Goal: Information Seeking & Learning: Learn about a topic

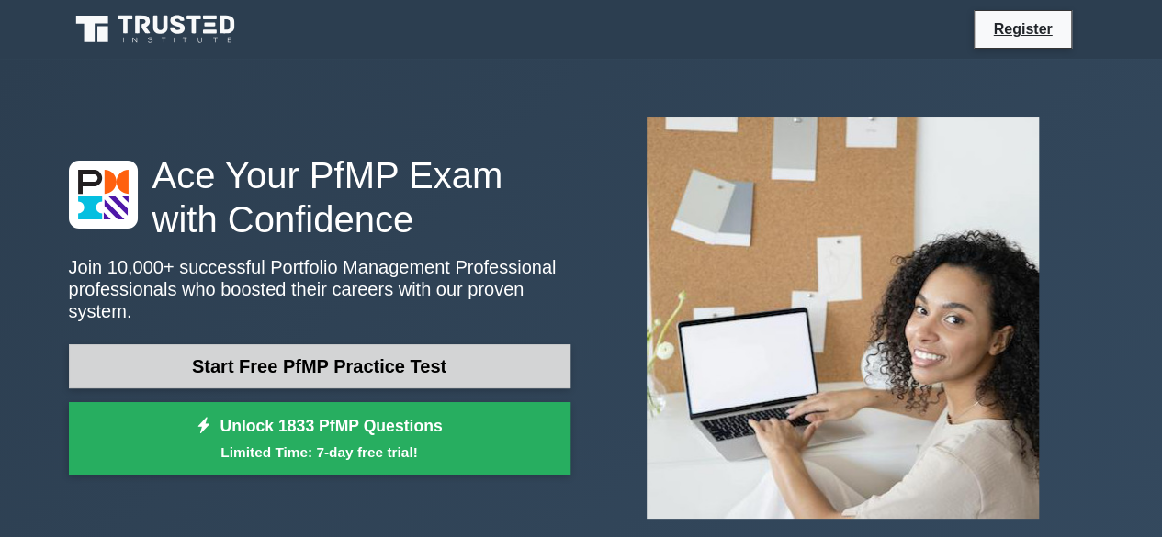
click at [374, 349] on link "Start Free PfMP Practice Test" at bounding box center [320, 366] width 502 height 44
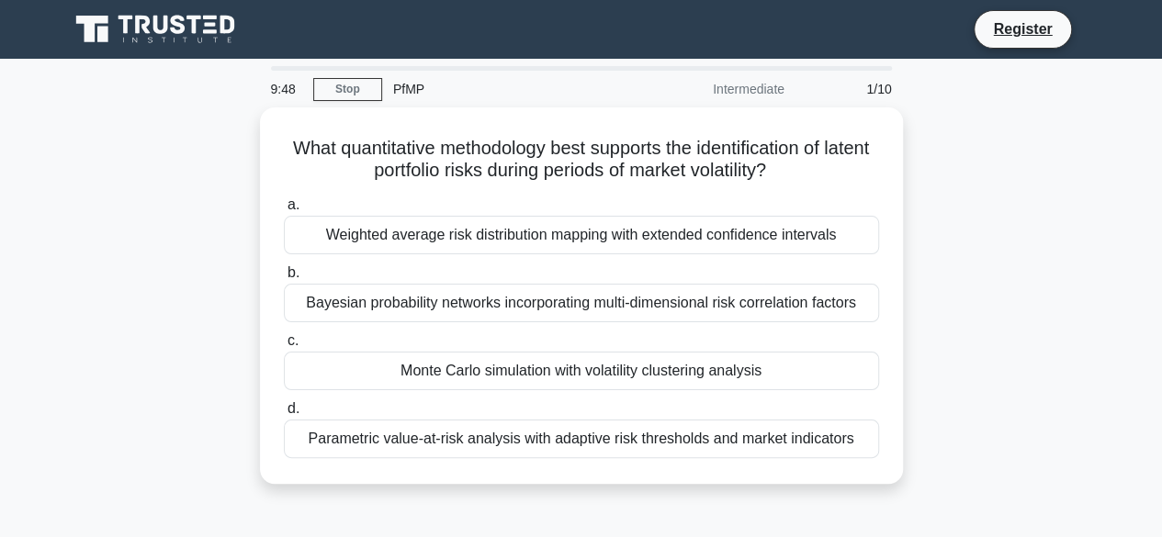
click at [1033, 225] on div "What quantitative methodology best supports the identification of latent portfo…" at bounding box center [581, 306] width 1047 height 399
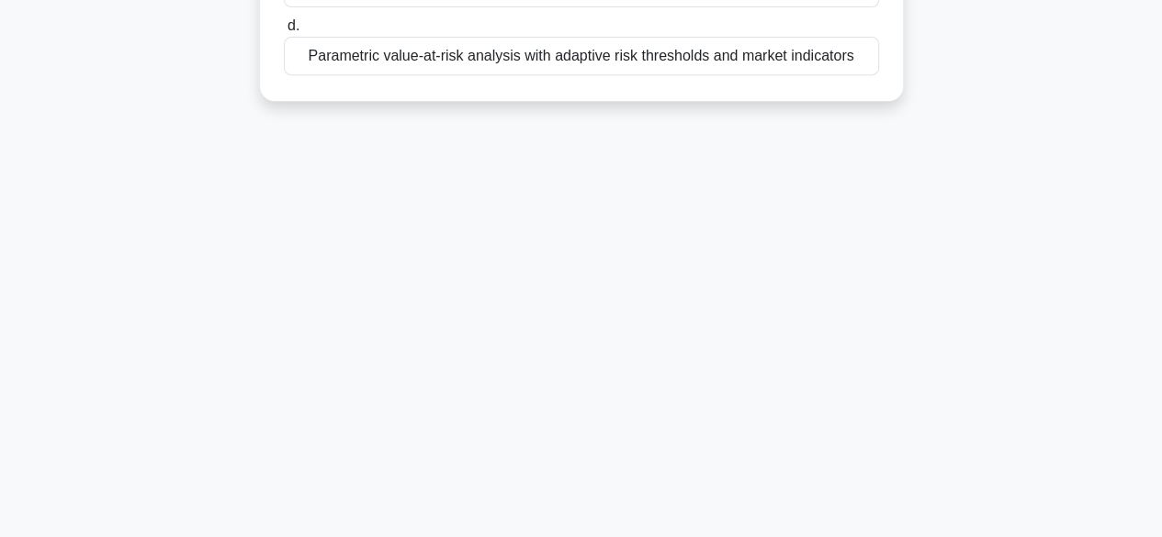
scroll to position [455, 0]
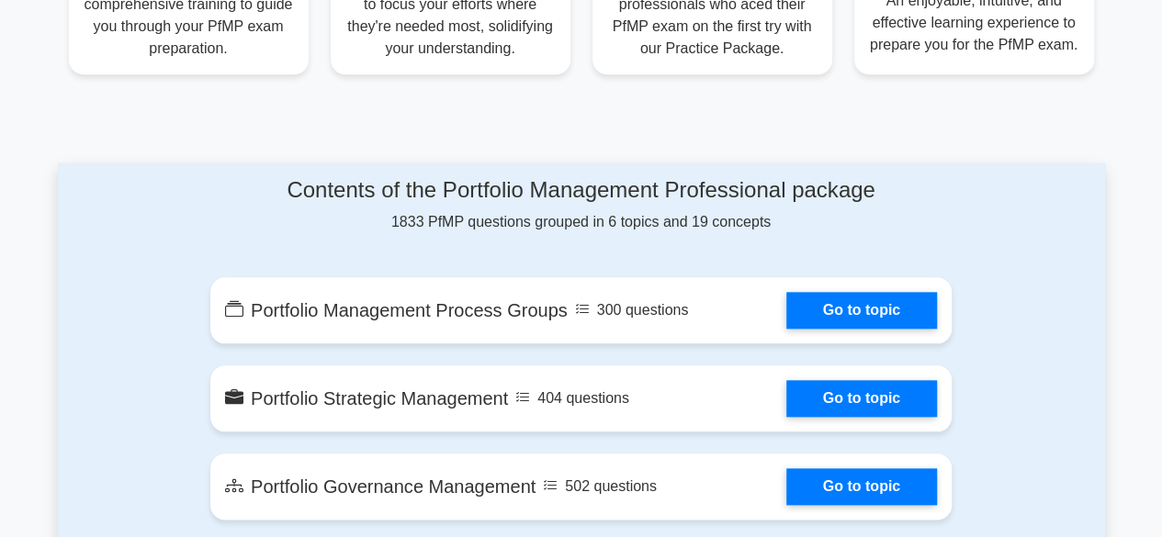
scroll to position [848, 0]
